Goal: Complete application form

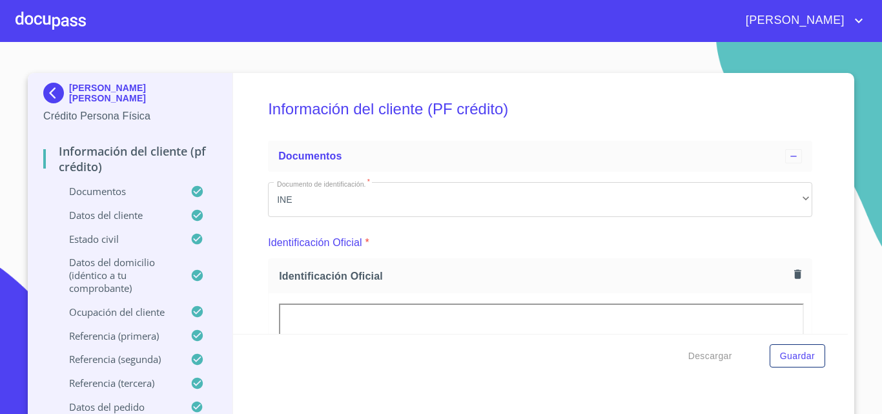
click at [128, 405] on p "Datos del pedido" at bounding box center [116, 406] width 147 height 13
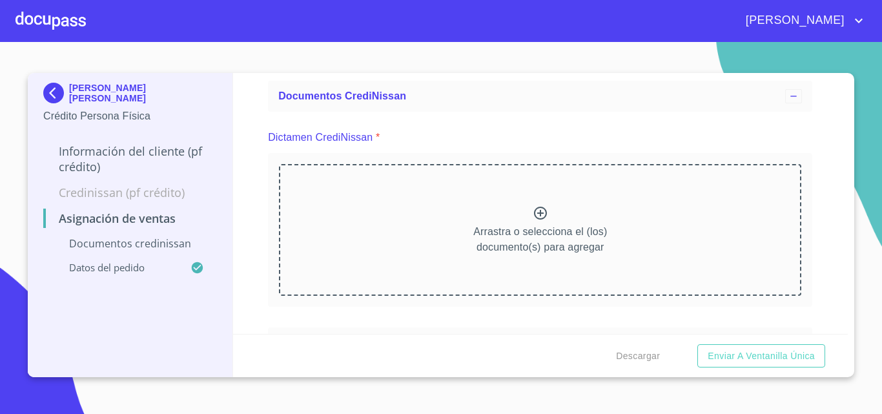
scroll to position [58, 0]
click at [537, 215] on icon at bounding box center [540, 214] width 13 height 13
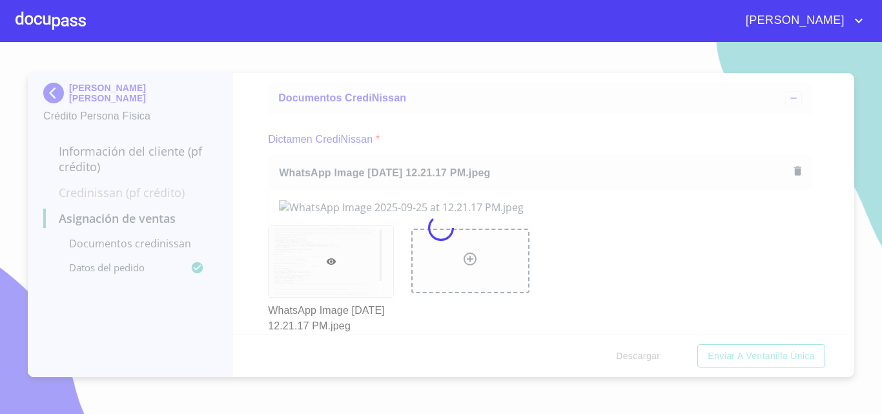
click at [559, 160] on div at bounding box center [441, 228] width 882 height 372
click at [594, 159] on div at bounding box center [441, 228] width 882 height 372
click at [845, 123] on div at bounding box center [441, 228] width 882 height 372
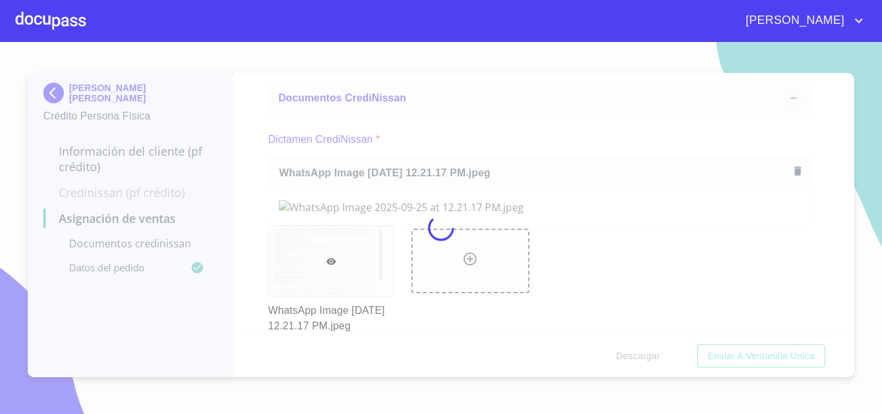
click at [845, 123] on div at bounding box center [441, 228] width 882 height 372
click at [480, 83] on div at bounding box center [441, 228] width 882 height 372
click at [381, 205] on div at bounding box center [441, 228] width 882 height 372
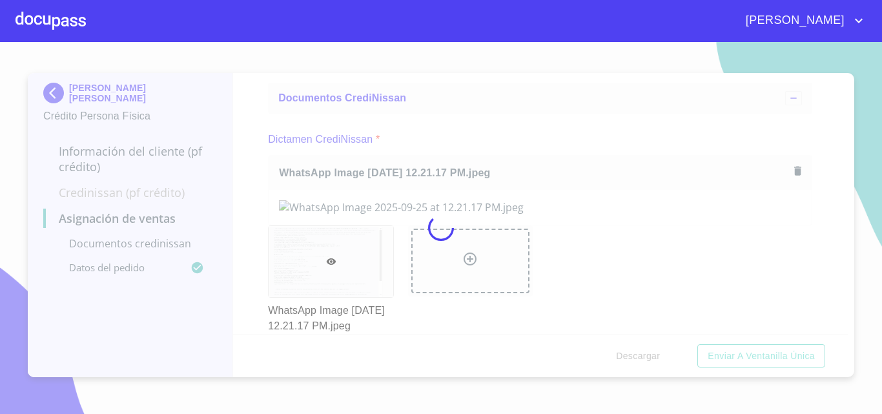
click at [381, 205] on div at bounding box center [441, 228] width 882 height 372
click at [831, 14] on span "[PERSON_NAME]" at bounding box center [793, 20] width 115 height 21
click at [802, 19] on div at bounding box center [441, 207] width 882 height 414
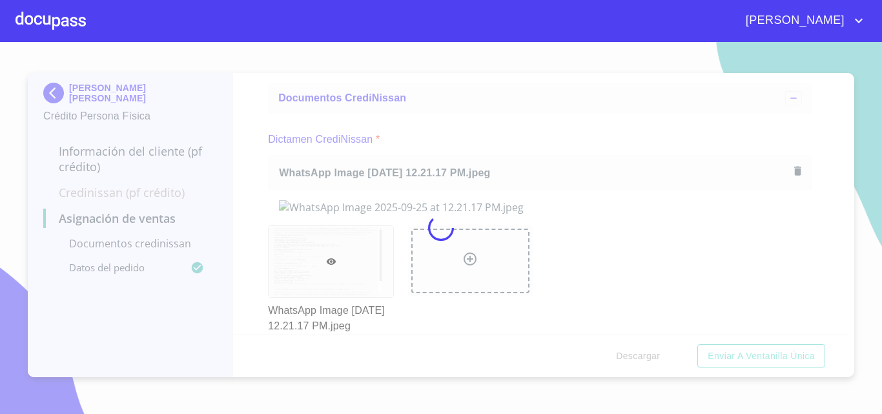
click at [50, 14] on div at bounding box center [50, 20] width 70 height 41
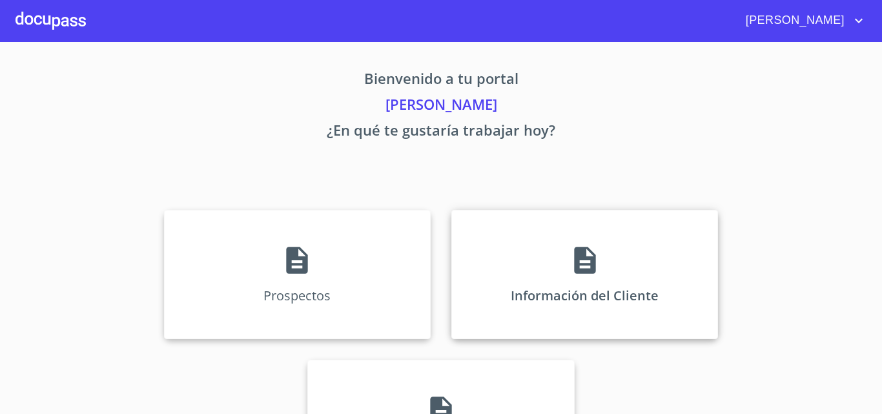
click at [594, 273] on icon at bounding box center [585, 260] width 32 height 32
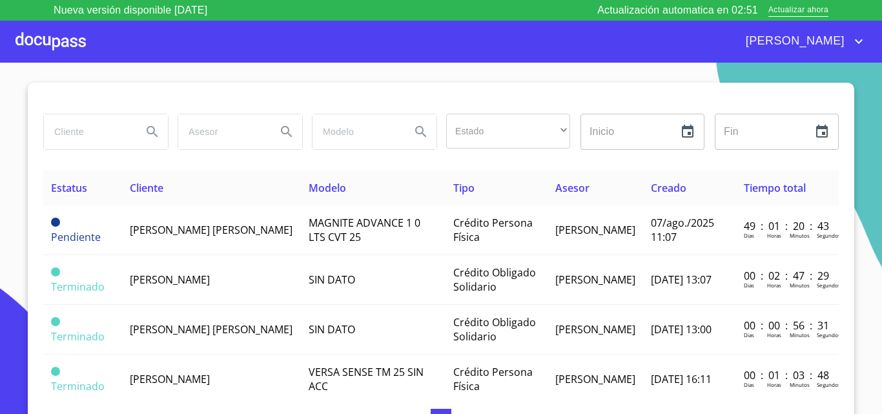
scroll to position [11, 0]
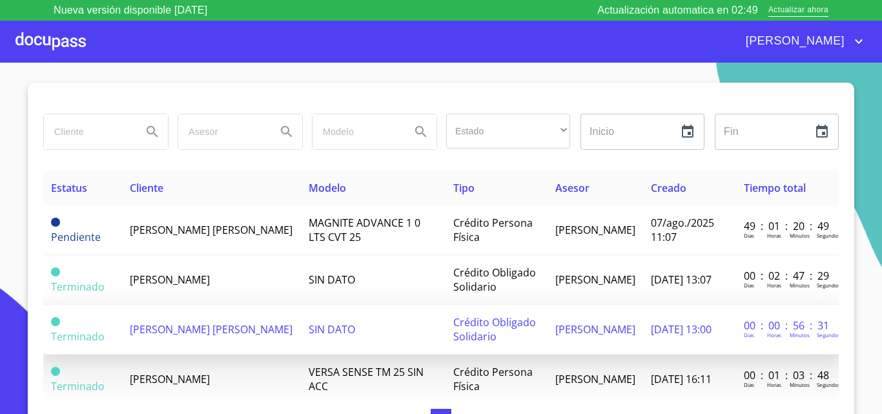
click at [190, 334] on td "[PERSON_NAME] [PERSON_NAME]" at bounding box center [211, 330] width 179 height 50
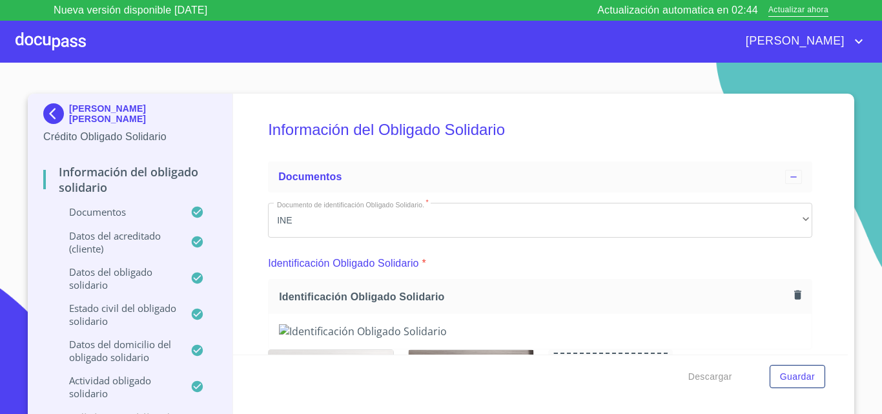
scroll to position [287, 0]
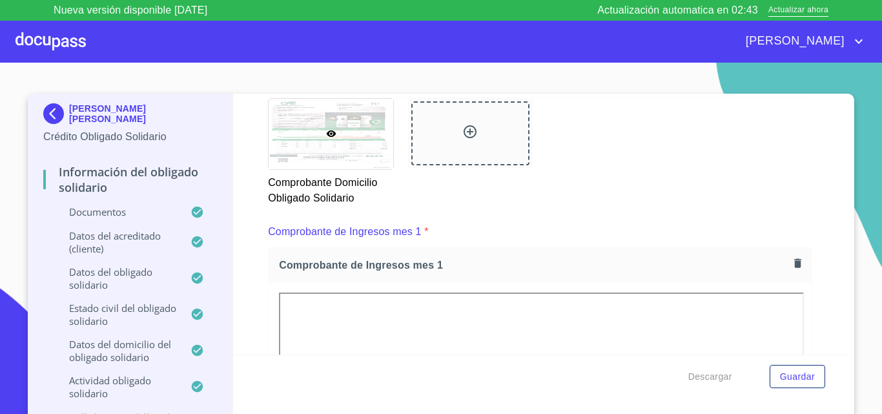
scroll to position [11, 0]
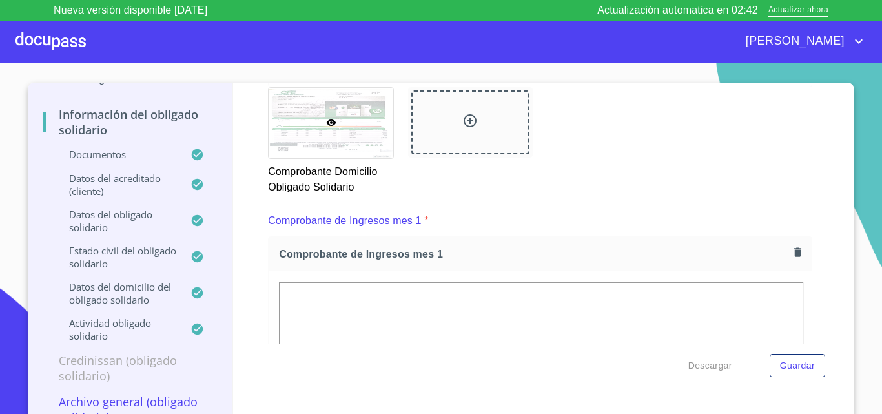
click at [128, 397] on p "Archivo General (Obligado Solidario)" at bounding box center [130, 409] width 174 height 31
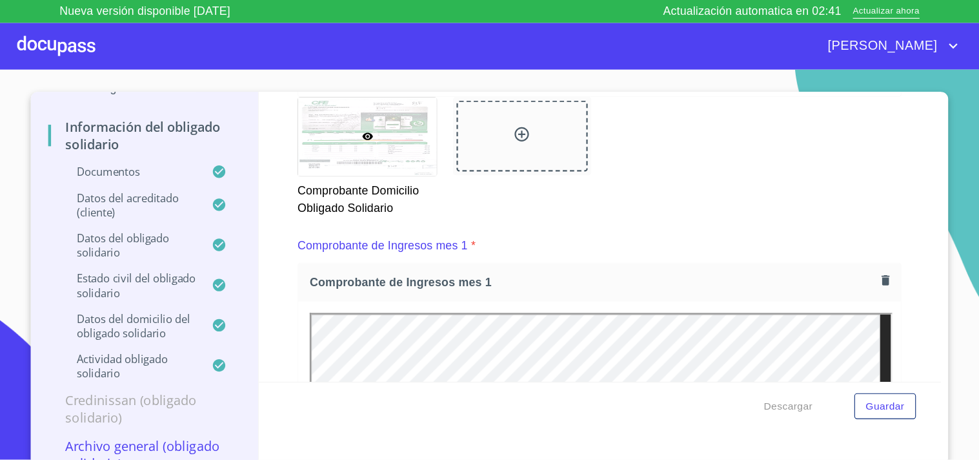
scroll to position [0, 0]
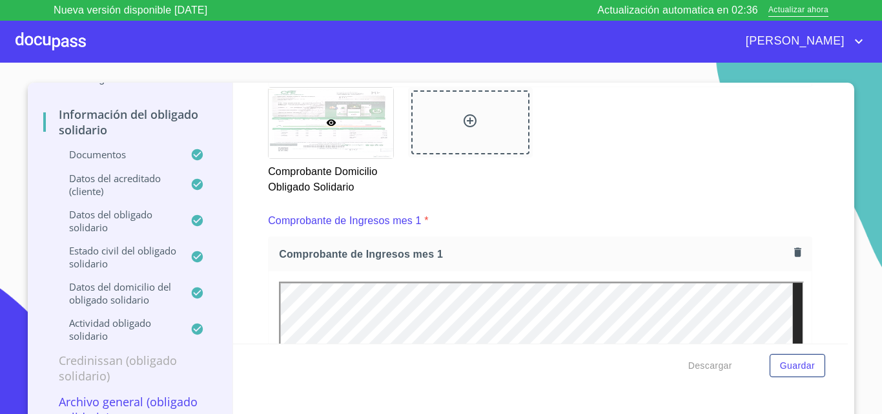
click at [145, 397] on p "Archivo General (Obligado Solidario)" at bounding box center [130, 409] width 174 height 31
click at [133, 399] on p "Archivo General (Obligado Solidario)" at bounding box center [130, 409] width 174 height 31
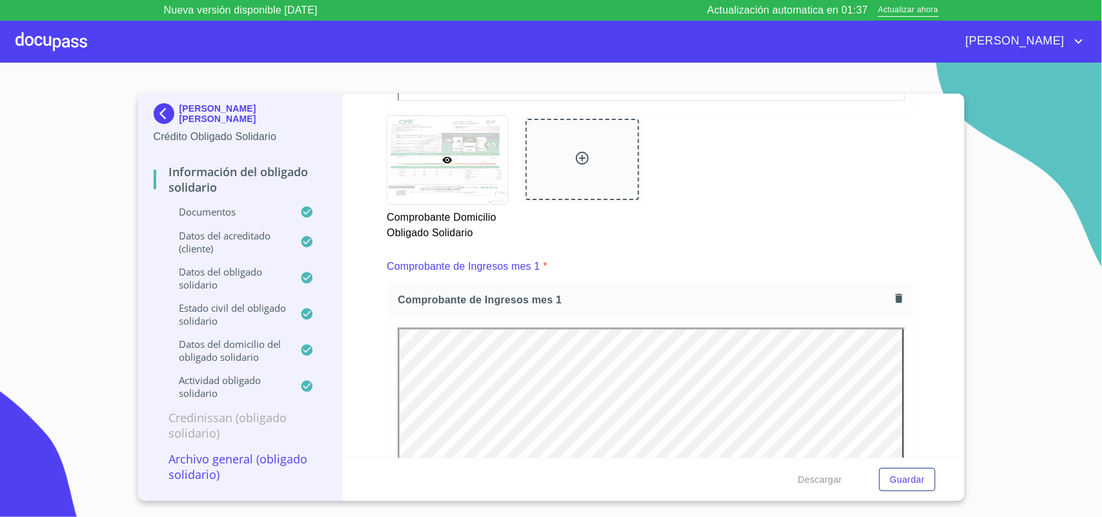
scroll to position [807, 0]
drag, startPoint x: 859, startPoint y: 0, endPoint x: 259, endPoint y: 489, distance: 773.4
click at [259, 413] on p "Archivo General (Obligado Solidario)" at bounding box center [241, 466] width 174 height 31
click at [207, 413] on p "Credinissan (Obligado Solidario)" at bounding box center [241, 425] width 174 height 31
click at [194, 413] on p "Archivo General (Obligado Solidario)" at bounding box center [241, 466] width 174 height 31
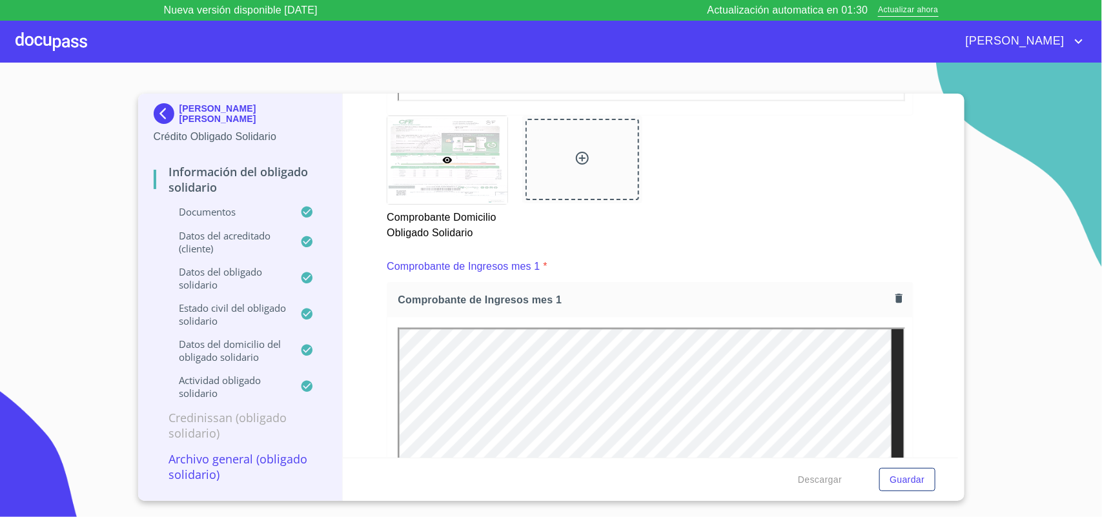
click at [197, 413] on p "Archivo General (Obligado Solidario)" at bounding box center [241, 466] width 174 height 31
click at [205, 413] on p "Archivo General (Obligado Solidario)" at bounding box center [241, 466] width 174 height 31
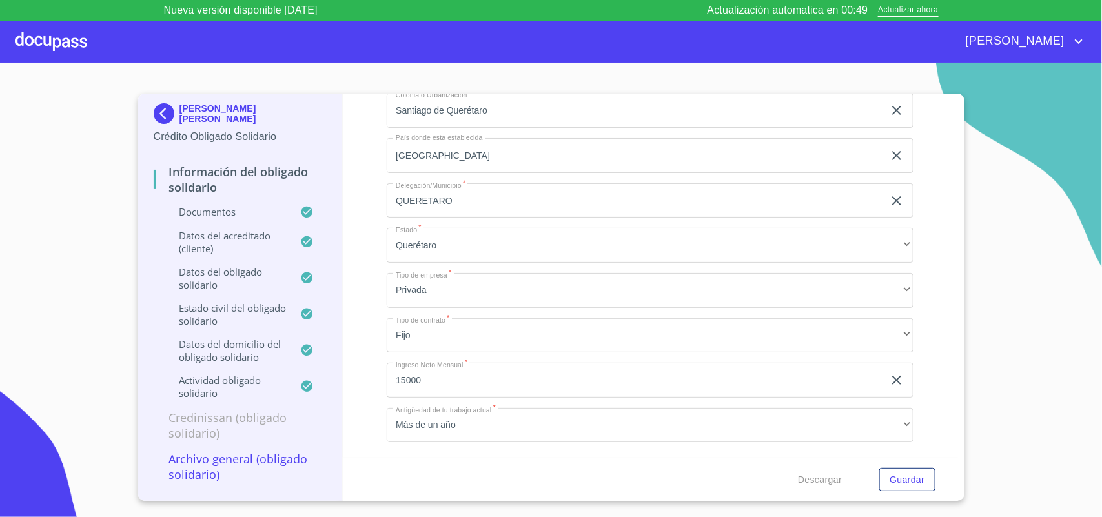
scroll to position [6494, 0]
click at [221, 413] on p "Archivo General (Obligado Solidario)" at bounding box center [241, 466] width 174 height 31
click at [202, 413] on p "Archivo General (Obligado Solidario)" at bounding box center [241, 466] width 174 height 31
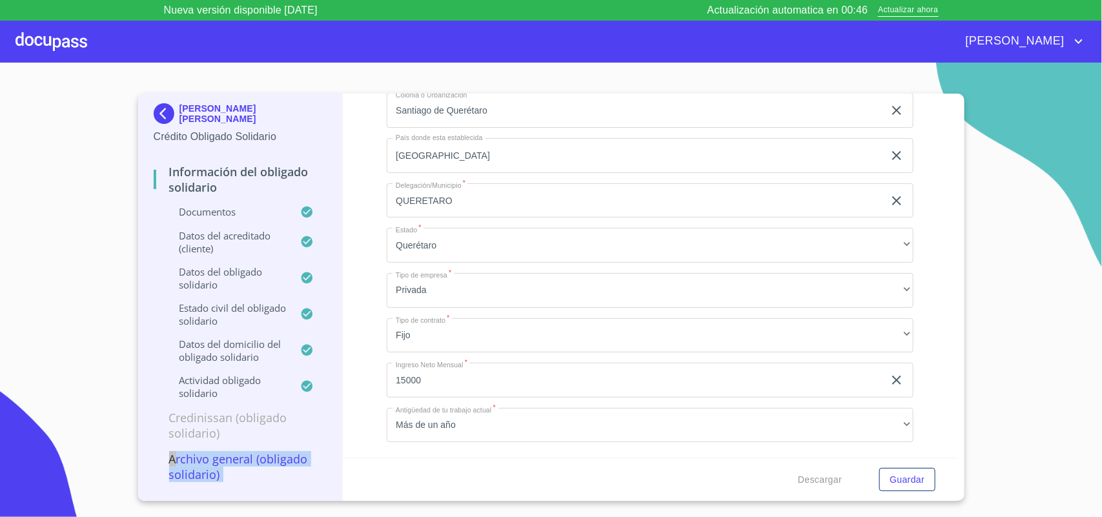
click at [202, 413] on p "Archivo General (Obligado Solidario)" at bounding box center [241, 466] width 174 height 31
click at [192, 413] on p "Archivo General (Obligado Solidario)" at bounding box center [241, 466] width 174 height 31
click at [192, 413] on p "Credinissan (Obligado Solidario)" at bounding box center [241, 425] width 174 height 31
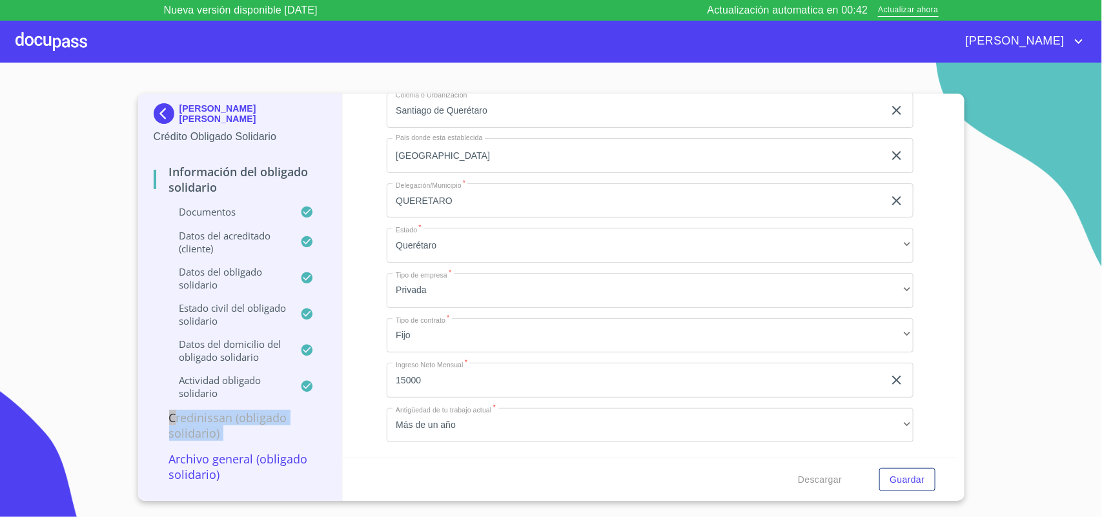
click at [192, 413] on p "Credinissan (Obligado Solidario)" at bounding box center [241, 425] width 174 height 31
click at [265, 413] on div "Credinissan (Obligado Solidario)" at bounding box center [241, 430] width 174 height 41
click at [247, 413] on p "Archivo General (Obligado Solidario)" at bounding box center [241, 466] width 174 height 31
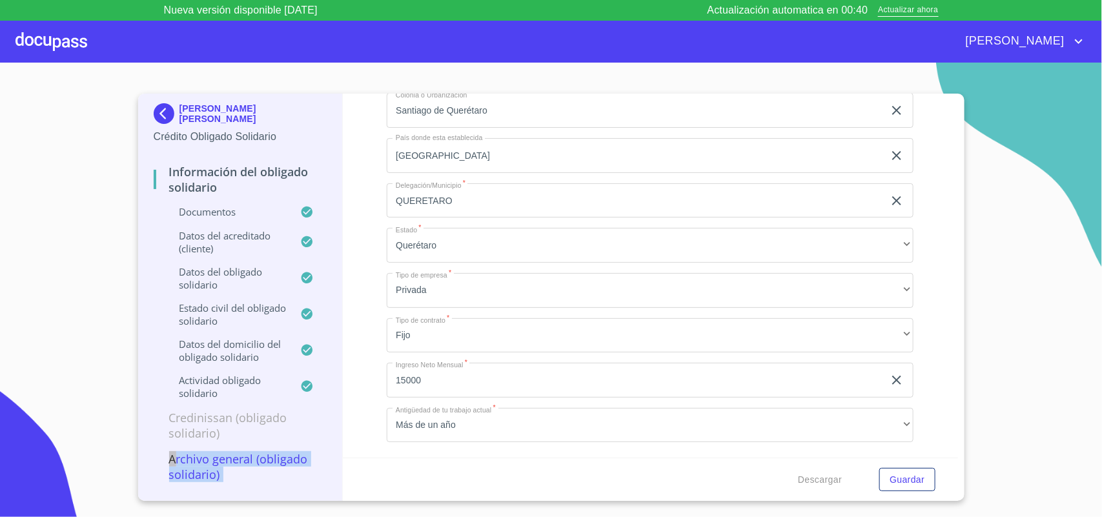
click at [247, 413] on p "Archivo General (Obligado Solidario)" at bounding box center [241, 466] width 174 height 31
click at [343, 313] on div "Información del Obligado Solidario Documentos Documento de identificación Oblig…" at bounding box center [650, 276] width 615 height 364
click at [169, 108] on img at bounding box center [167, 113] width 26 height 21
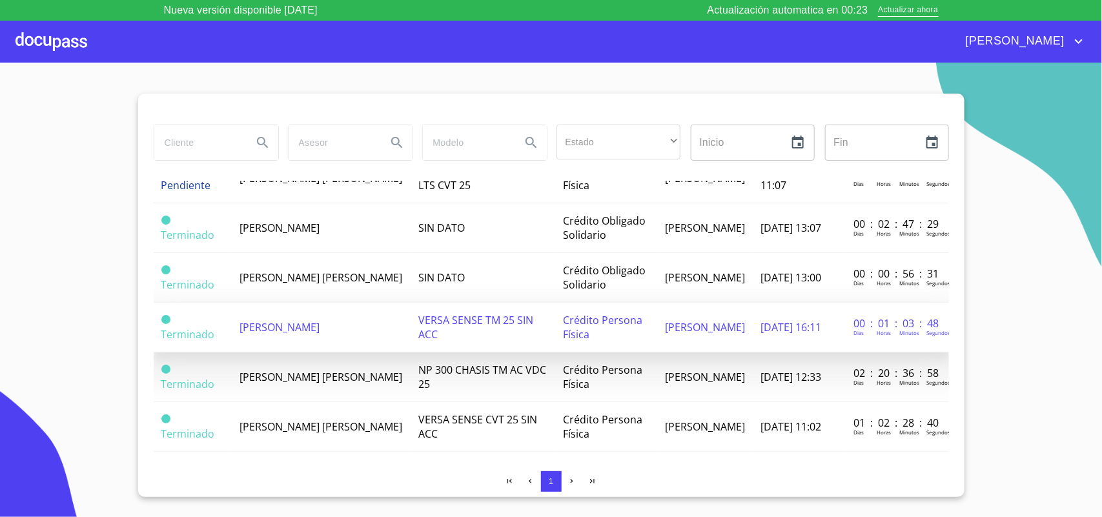
scroll to position [62, 0]
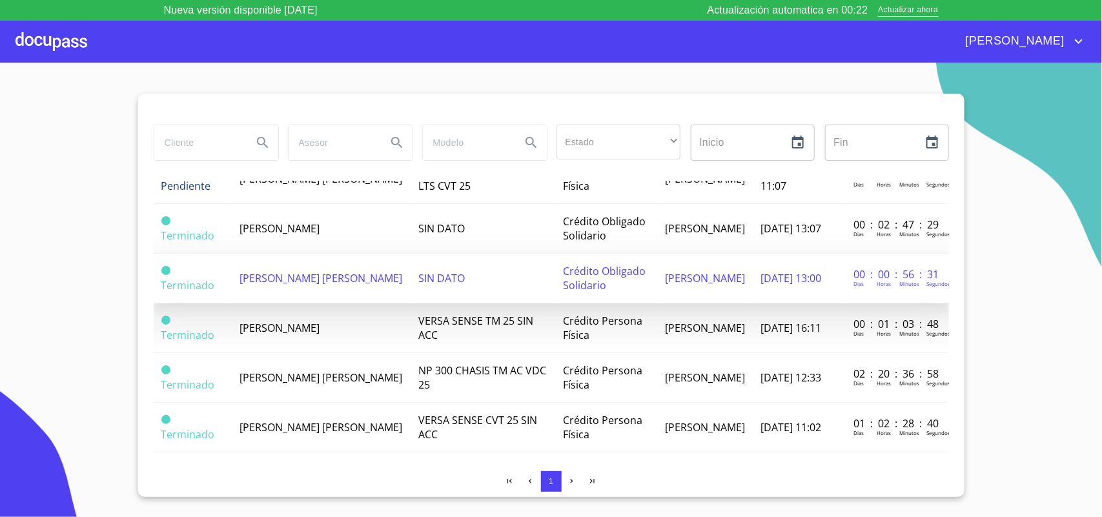
click at [323, 279] on span "[PERSON_NAME] [PERSON_NAME]" at bounding box center [320, 278] width 163 height 14
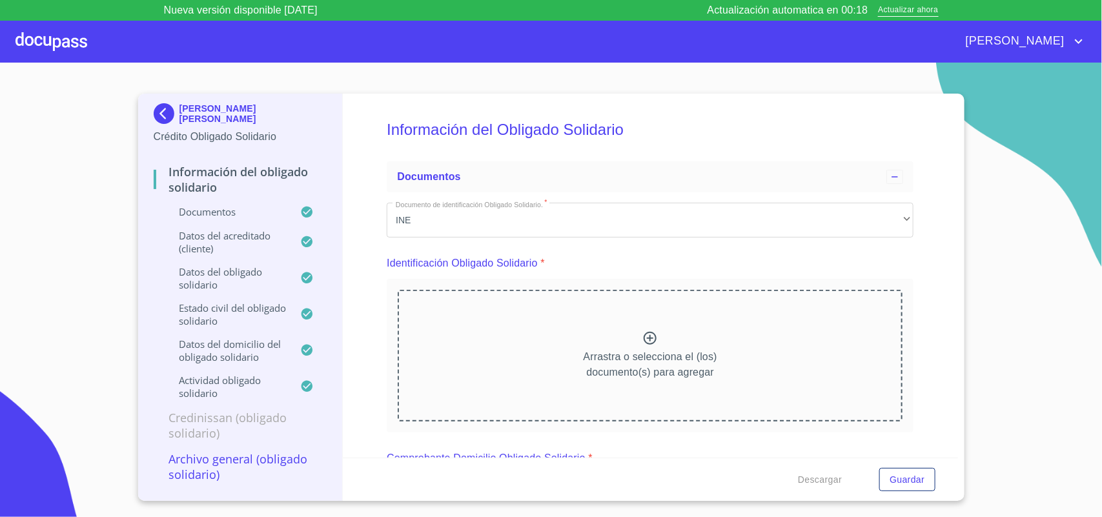
click at [247, 413] on p "Archivo General (Obligado Solidario)" at bounding box center [241, 466] width 174 height 31
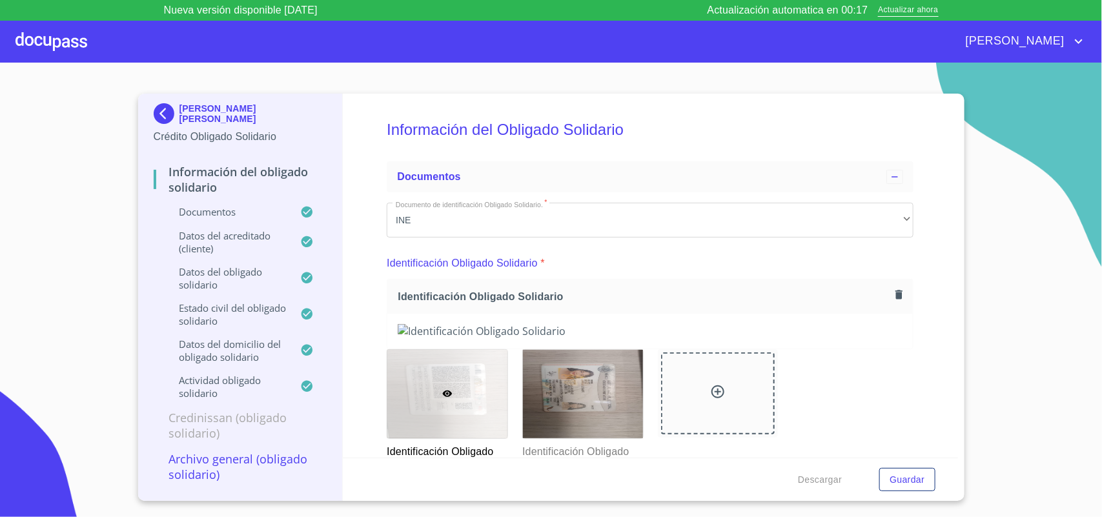
click at [202, 413] on p "Archivo General (Obligado Solidario)" at bounding box center [241, 466] width 174 height 31
click at [368, 413] on div "Información del Obligado Solidario Documentos Documento de identificación Oblig…" at bounding box center [650, 276] width 615 height 364
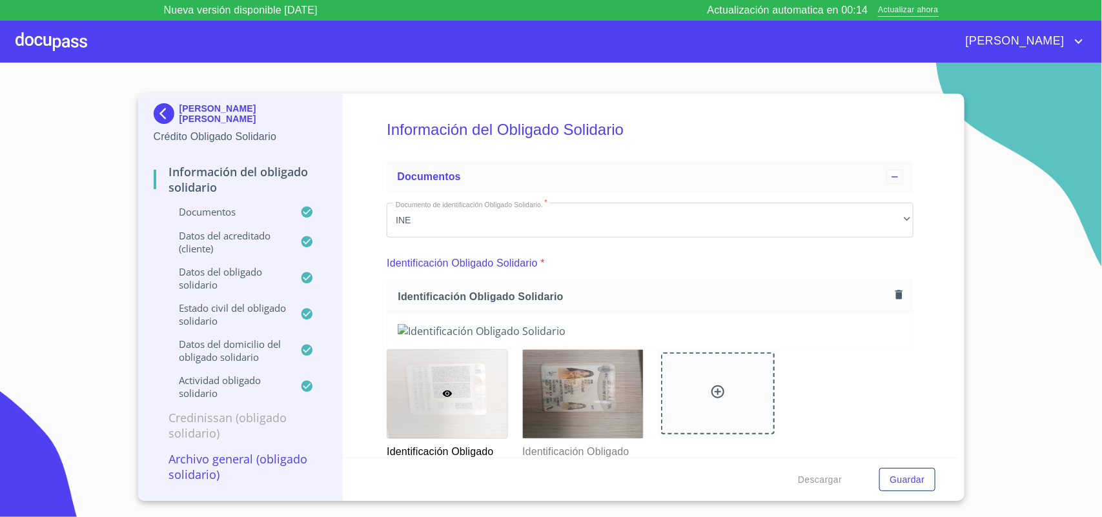
click at [281, 413] on p "Credinissan (Obligado Solidario)" at bounding box center [241, 425] width 174 height 31
click at [170, 108] on img at bounding box center [167, 113] width 26 height 21
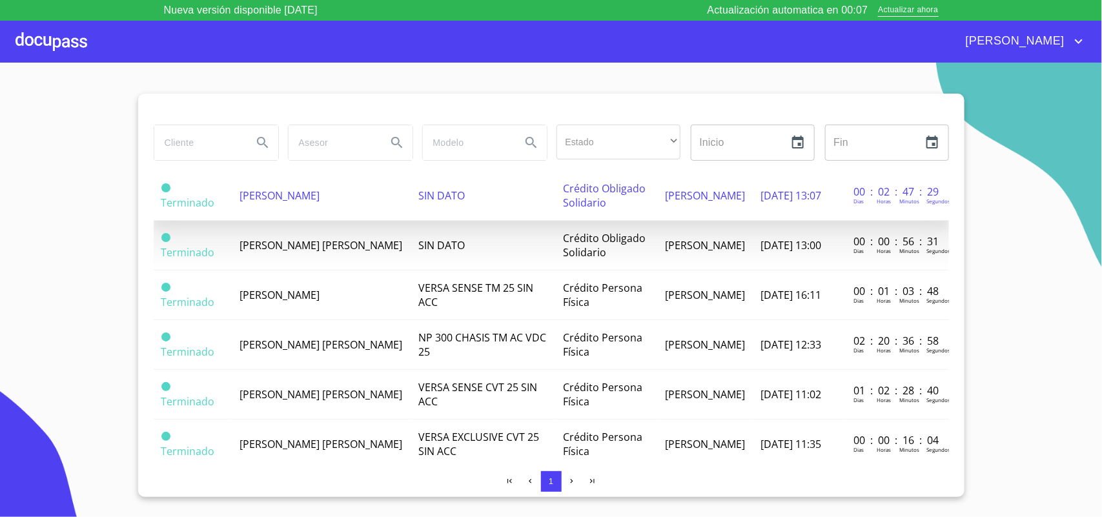
scroll to position [113, 0]
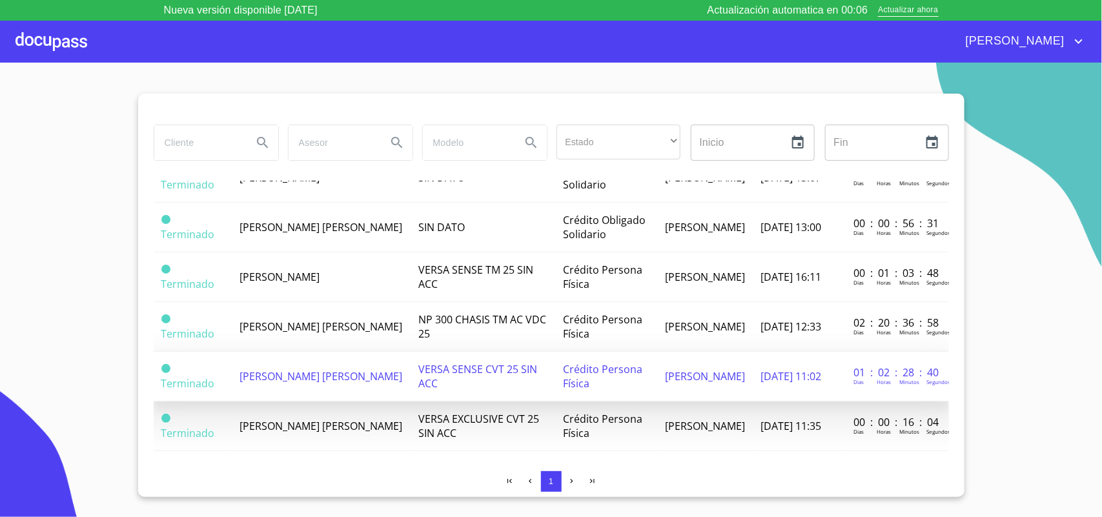
click at [321, 369] on span "[PERSON_NAME] [PERSON_NAME]" at bounding box center [320, 376] width 163 height 14
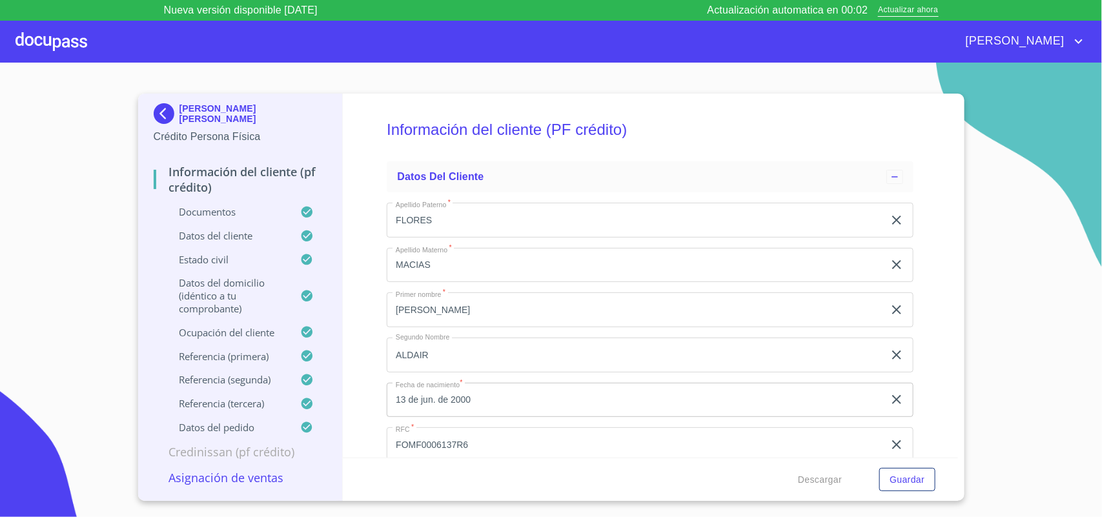
click at [231, 413] on p "Asignación de Ventas" at bounding box center [241, 477] width 174 height 15
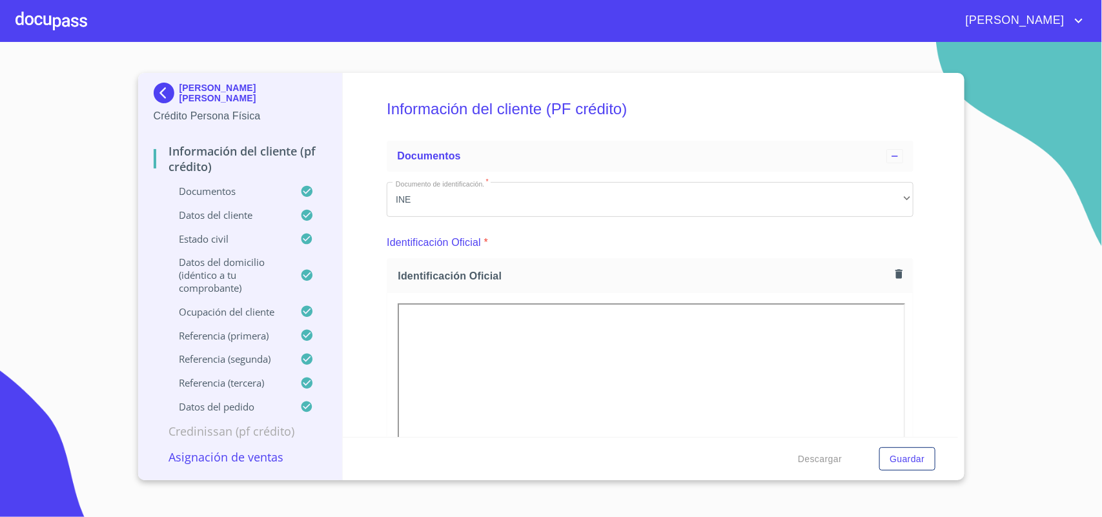
click at [248, 457] on p "Asignación de Ventas" at bounding box center [241, 456] width 174 height 15
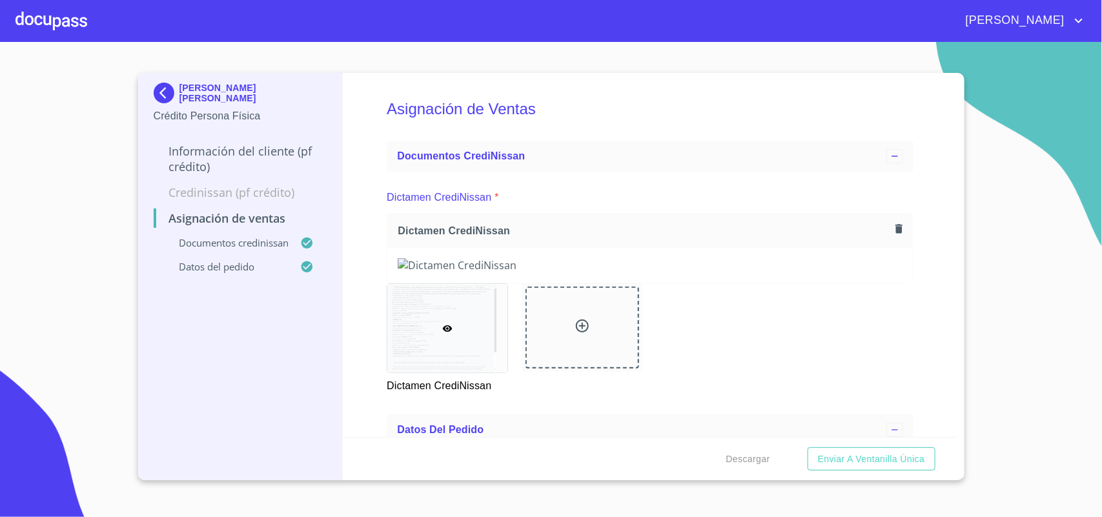
click at [942, 266] on div "Asignación de Ventas Documentos CrediNissan Dictamen CrediNissan * Dictamen Cre…" at bounding box center [650, 255] width 615 height 364
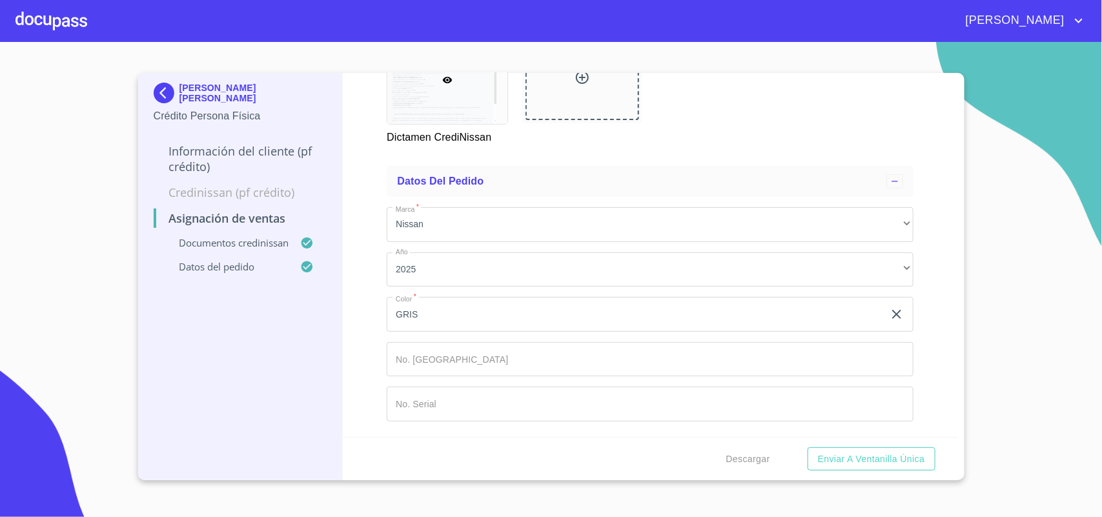
scroll to position [836, 0]
click at [853, 463] on span "Enviar a Ventanilla única" at bounding box center [871, 459] width 107 height 16
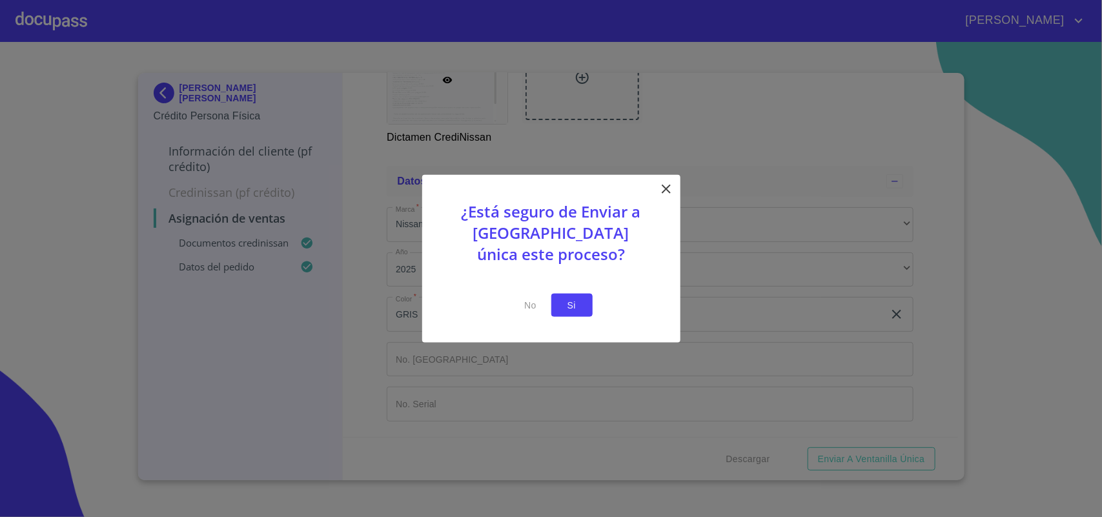
click at [562, 301] on span "Si" at bounding box center [572, 305] width 21 height 16
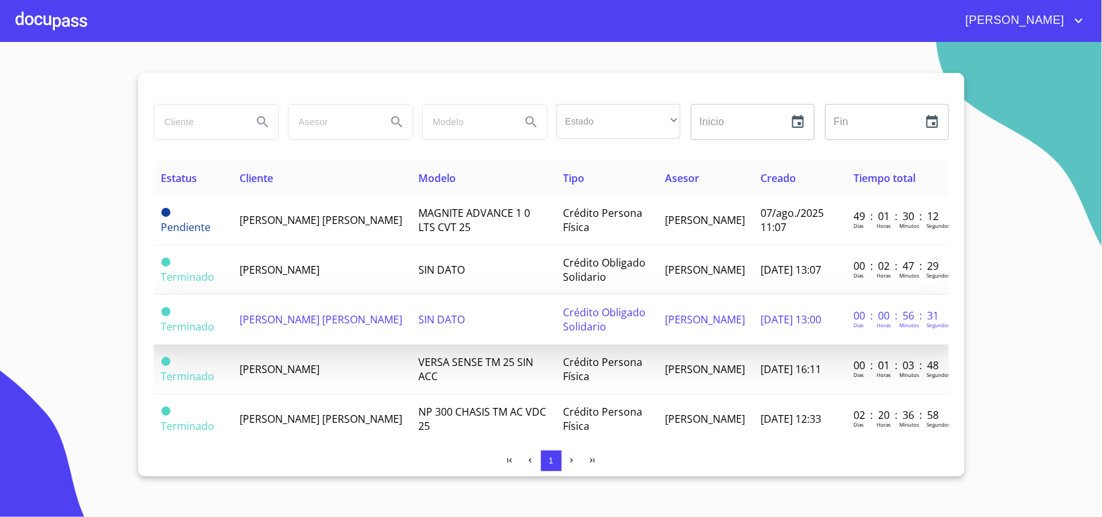
click at [271, 313] on span "[PERSON_NAME] [PERSON_NAME]" at bounding box center [320, 319] width 163 height 14
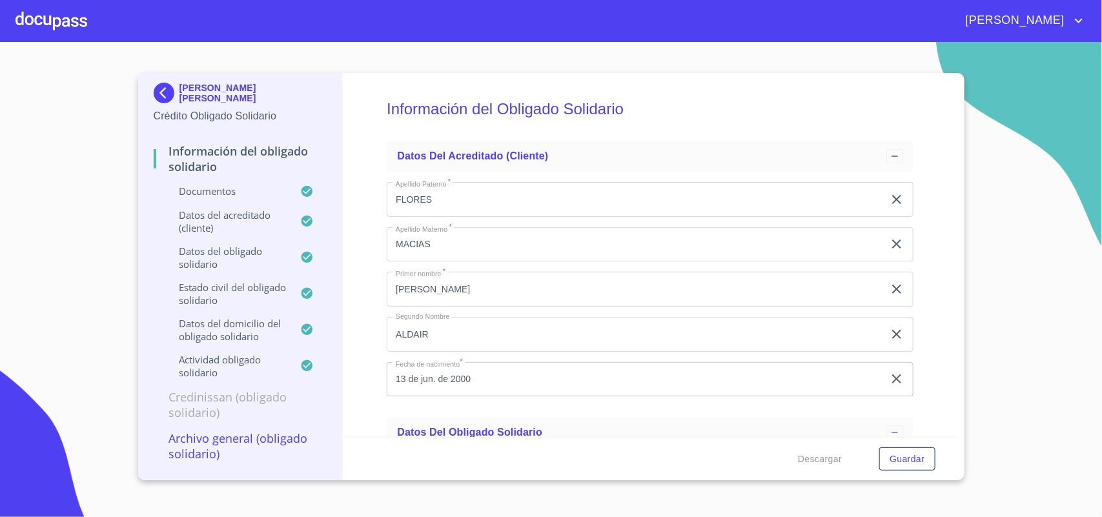
click at [227, 188] on p "Documentos" at bounding box center [227, 191] width 147 height 13
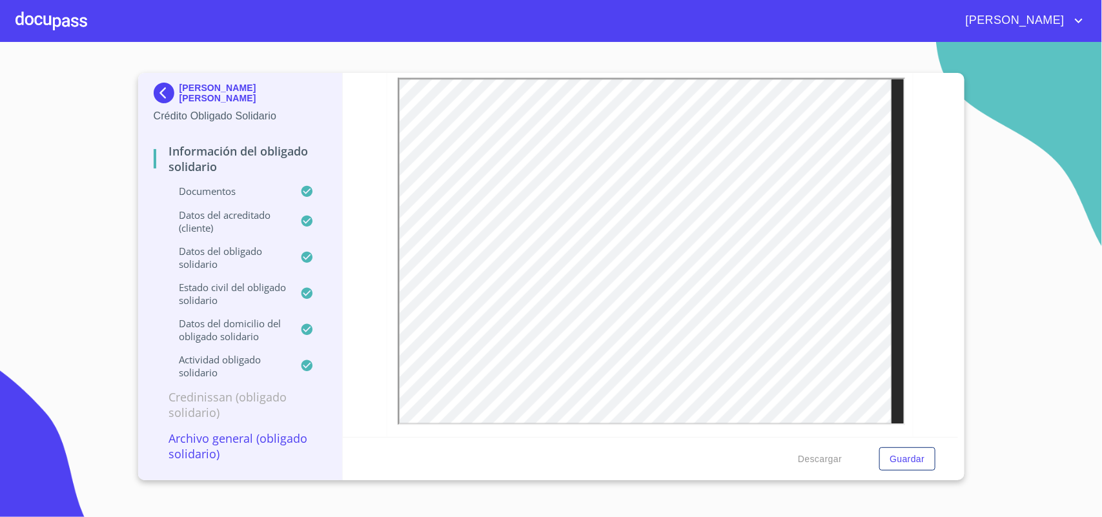
click at [170, 96] on img at bounding box center [167, 93] width 26 height 21
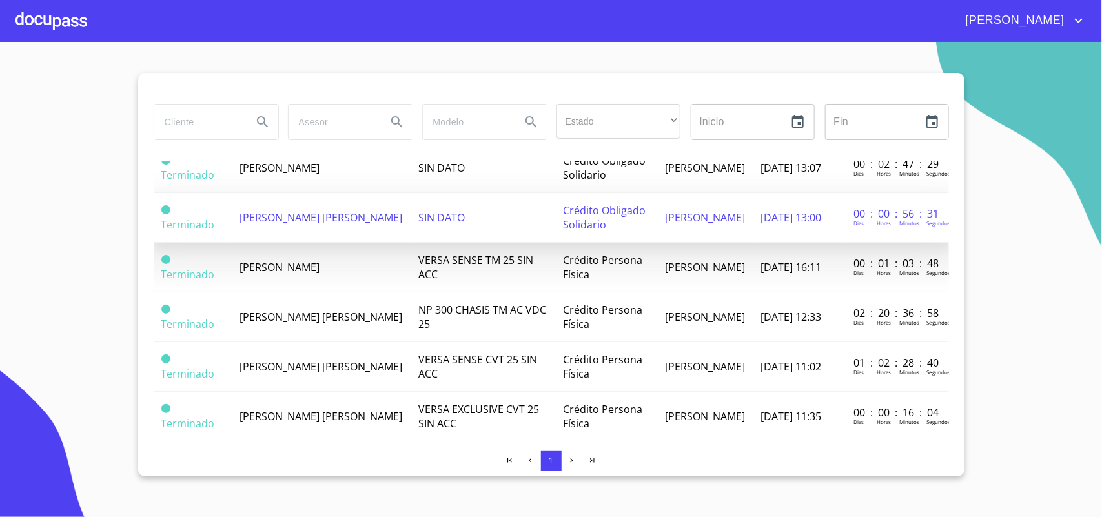
scroll to position [116, 0]
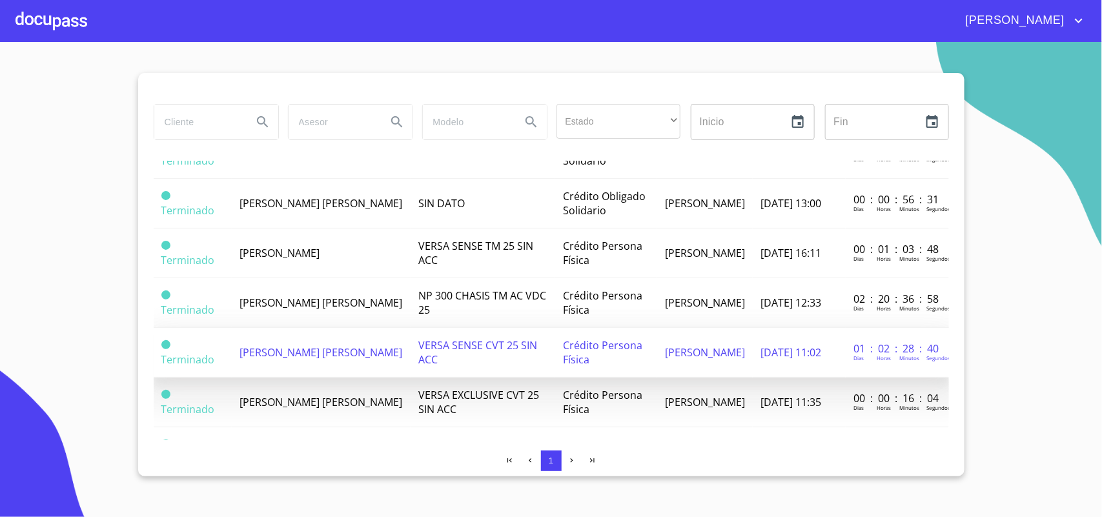
click at [316, 354] on span "[PERSON_NAME] [PERSON_NAME]" at bounding box center [320, 352] width 163 height 14
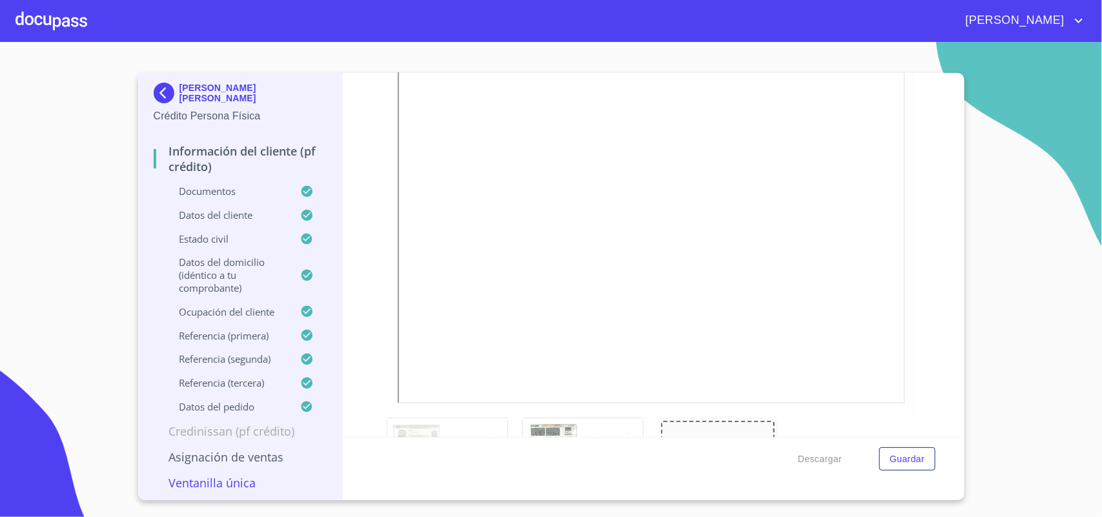
click at [864, 0] on html "[PERSON_NAME] [PERSON_NAME] Crédito Persona Física Información del cliente (PF …" at bounding box center [551, 258] width 1102 height 517
click at [1018, 356] on section "[PERSON_NAME] [PERSON_NAME] Crédito Persona Física Información del cliente (PF …" at bounding box center [551, 279] width 1102 height 475
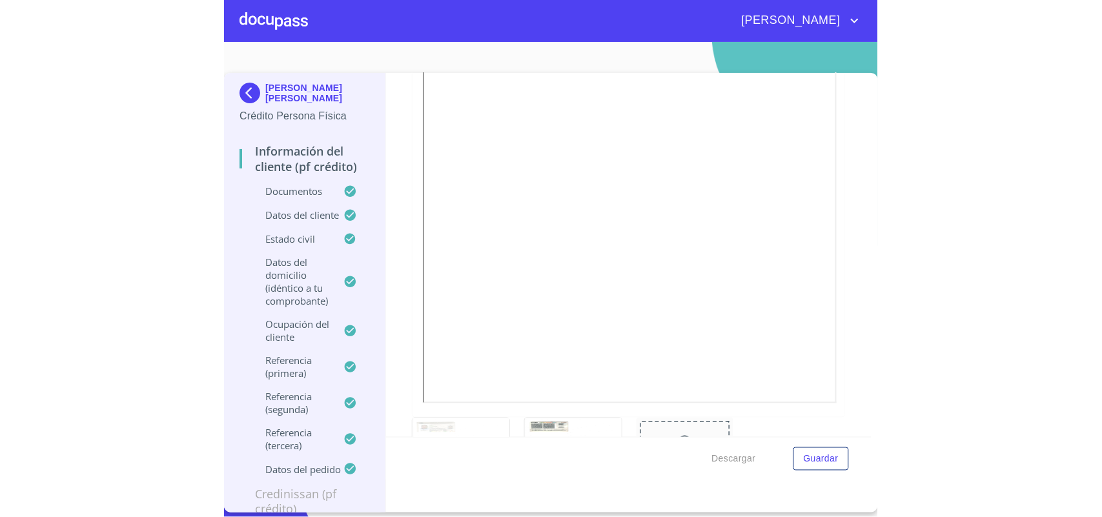
scroll to position [81, 0]
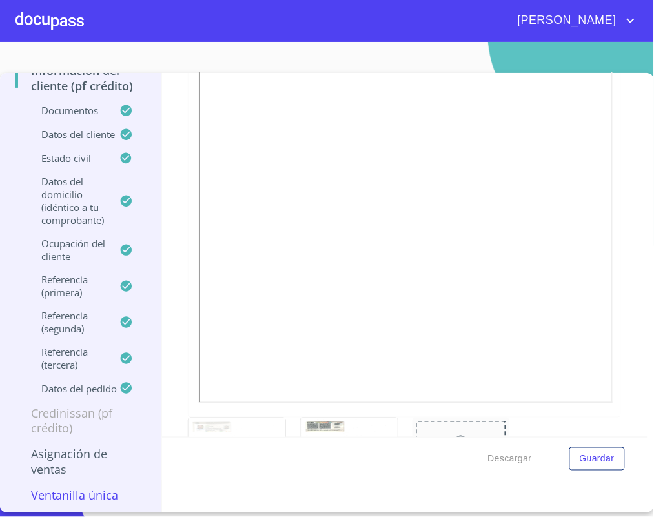
click at [62, 112] on p "Documentos" at bounding box center [67, 110] width 104 height 13
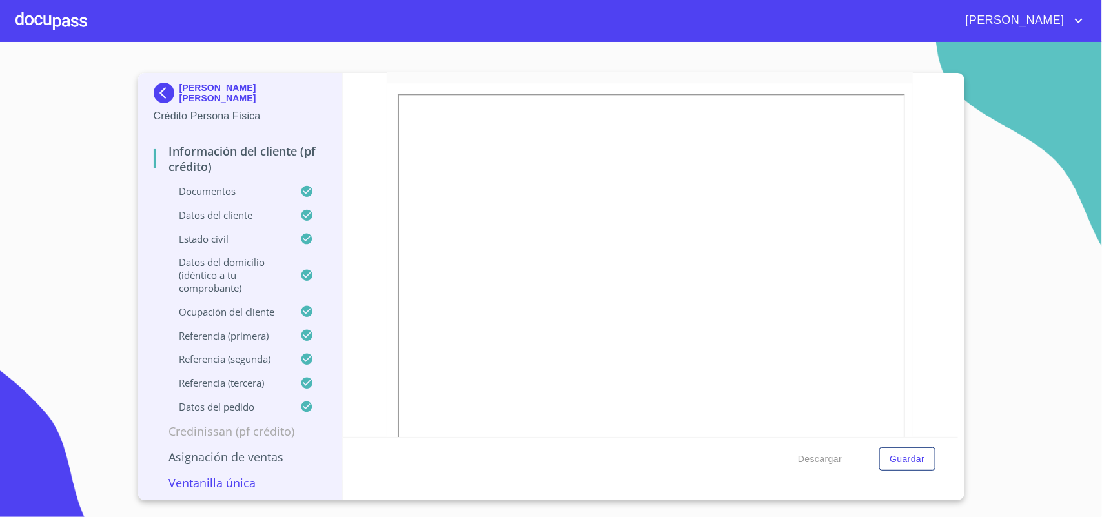
scroll to position [3536, 0]
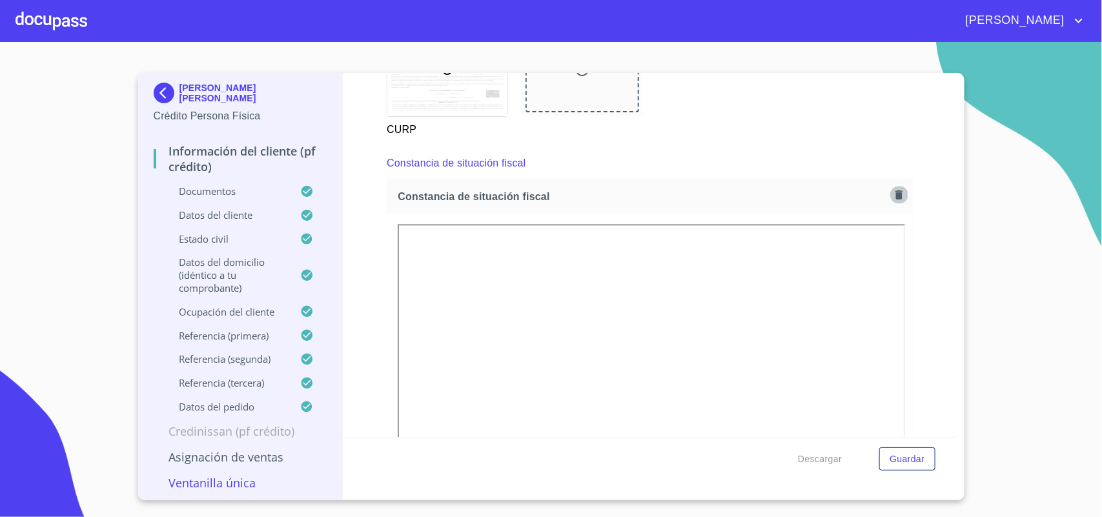
click at [893, 197] on icon "button" at bounding box center [899, 194] width 12 height 12
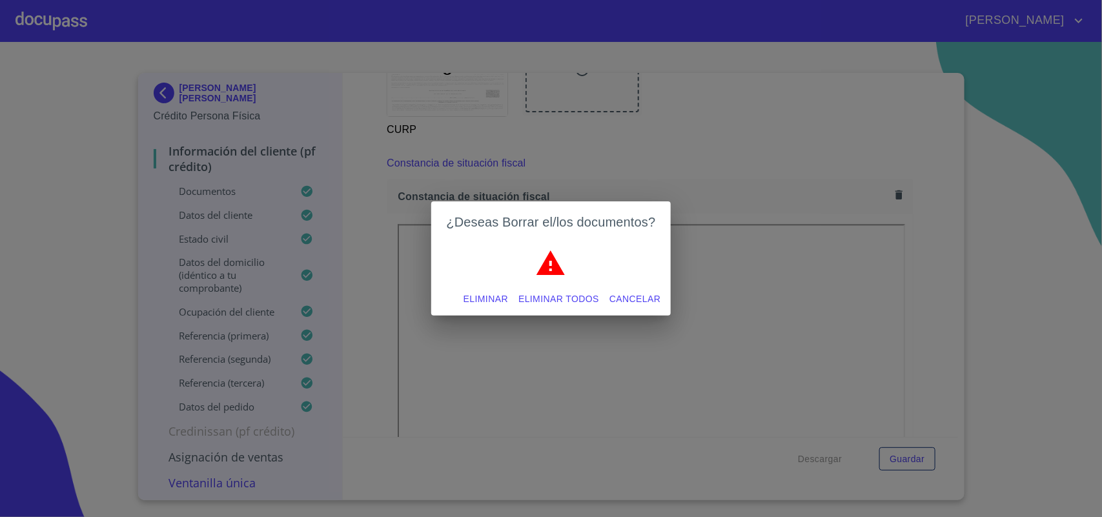
click at [467, 292] on span "Eliminar" at bounding box center [485, 299] width 45 height 16
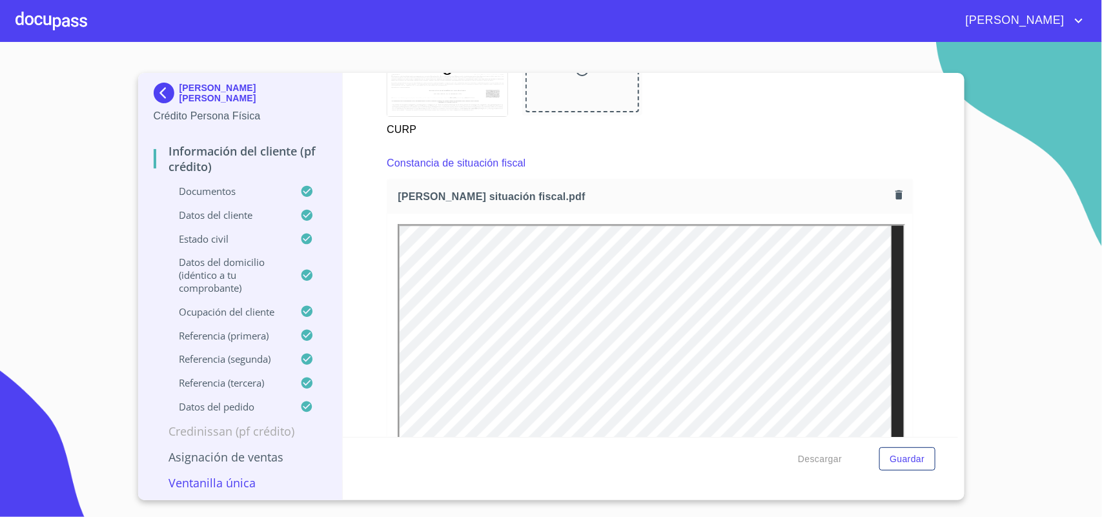
click at [716, 136] on div "CURP" at bounding box center [650, 82] width 542 height 126
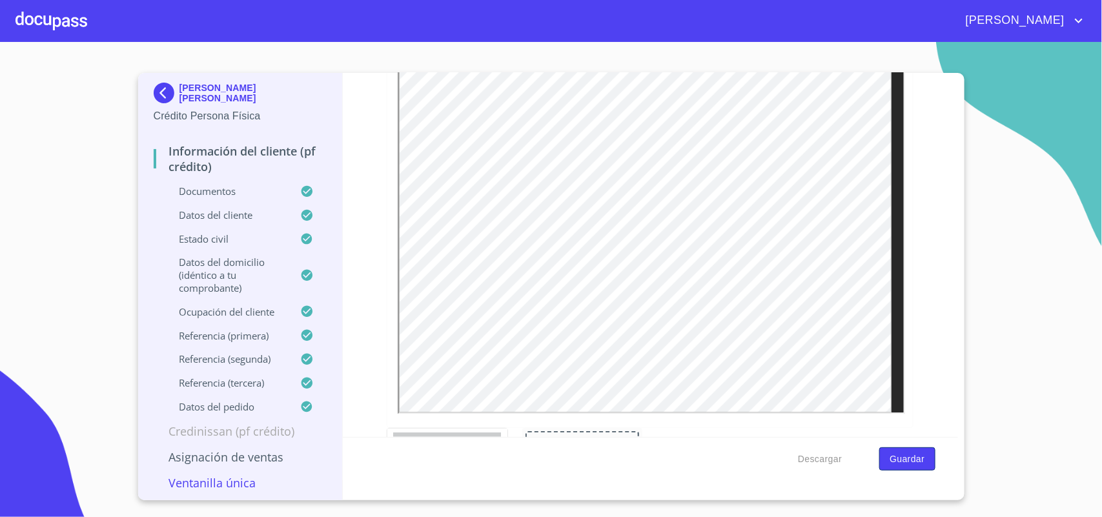
scroll to position [3697, 0]
click at [920, 453] on span "Guardar" at bounding box center [906, 459] width 35 height 16
